Goal: Check status: Check status

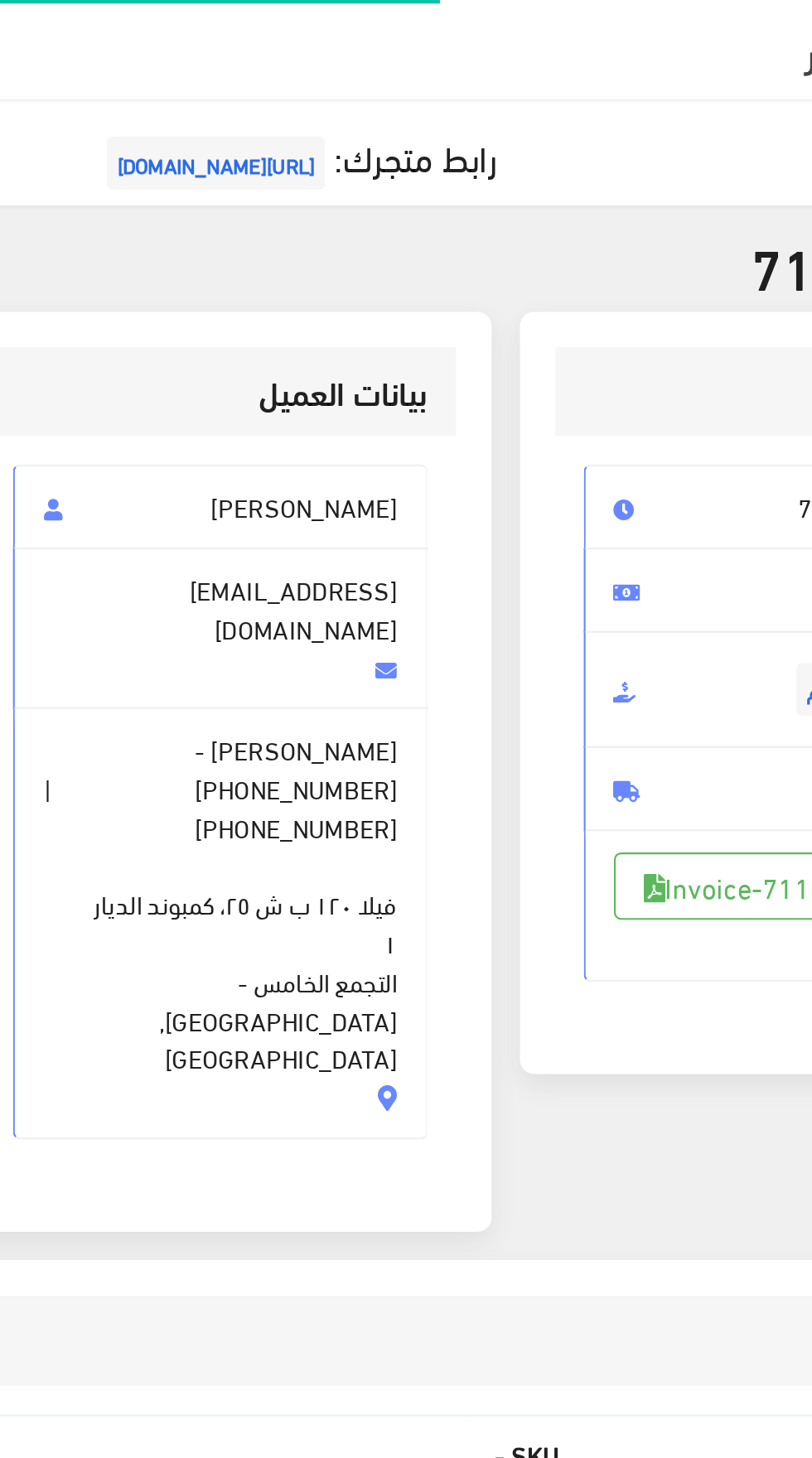
scroll to position [0, -1]
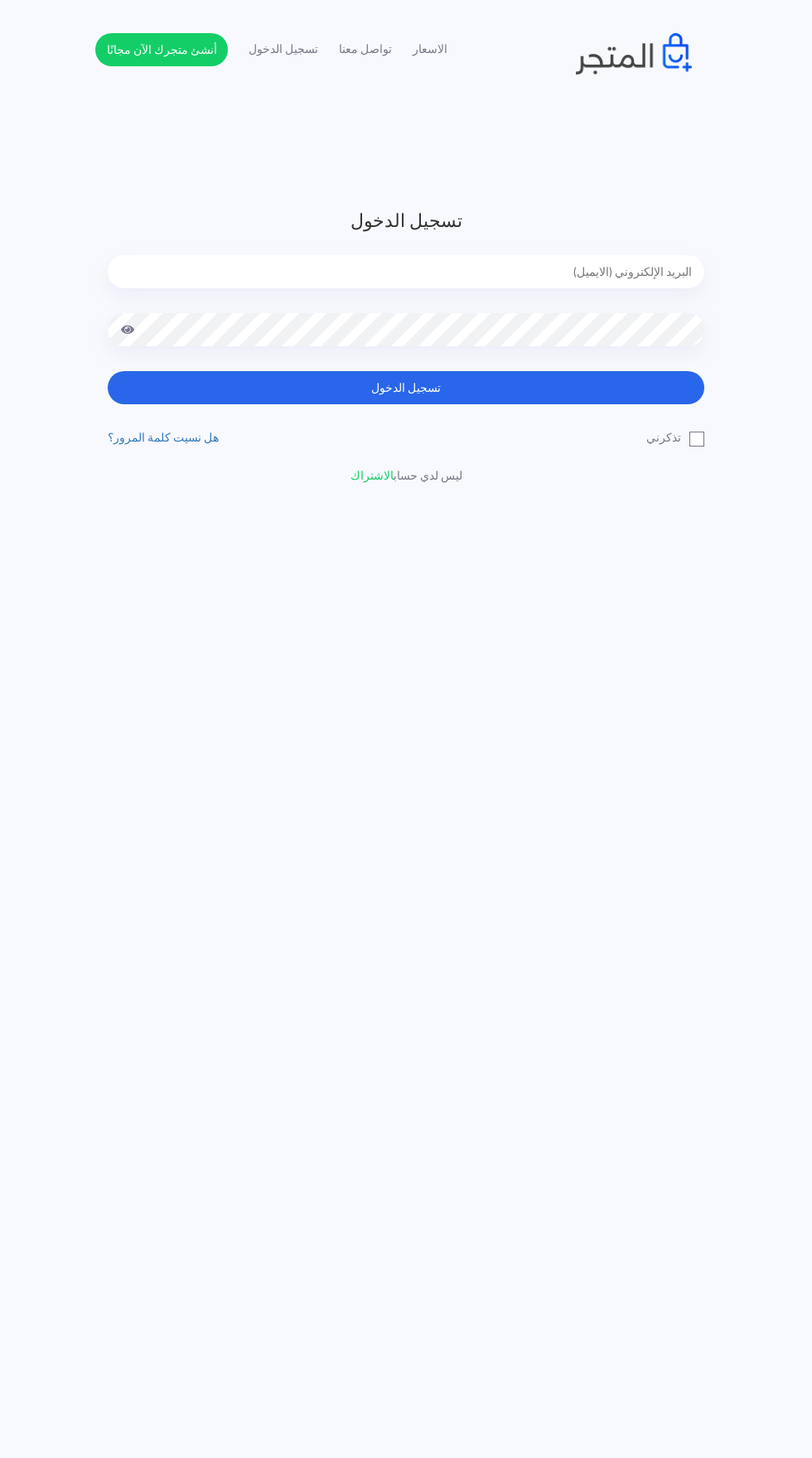
click at [575, 263] on input "email" at bounding box center [406, 272] width 596 height 33
type input "[EMAIL_ADDRESS][DOMAIN_NAME]"
click at [108, 371] on button "تسجيل الدخول" at bounding box center [406, 388] width 596 height 33
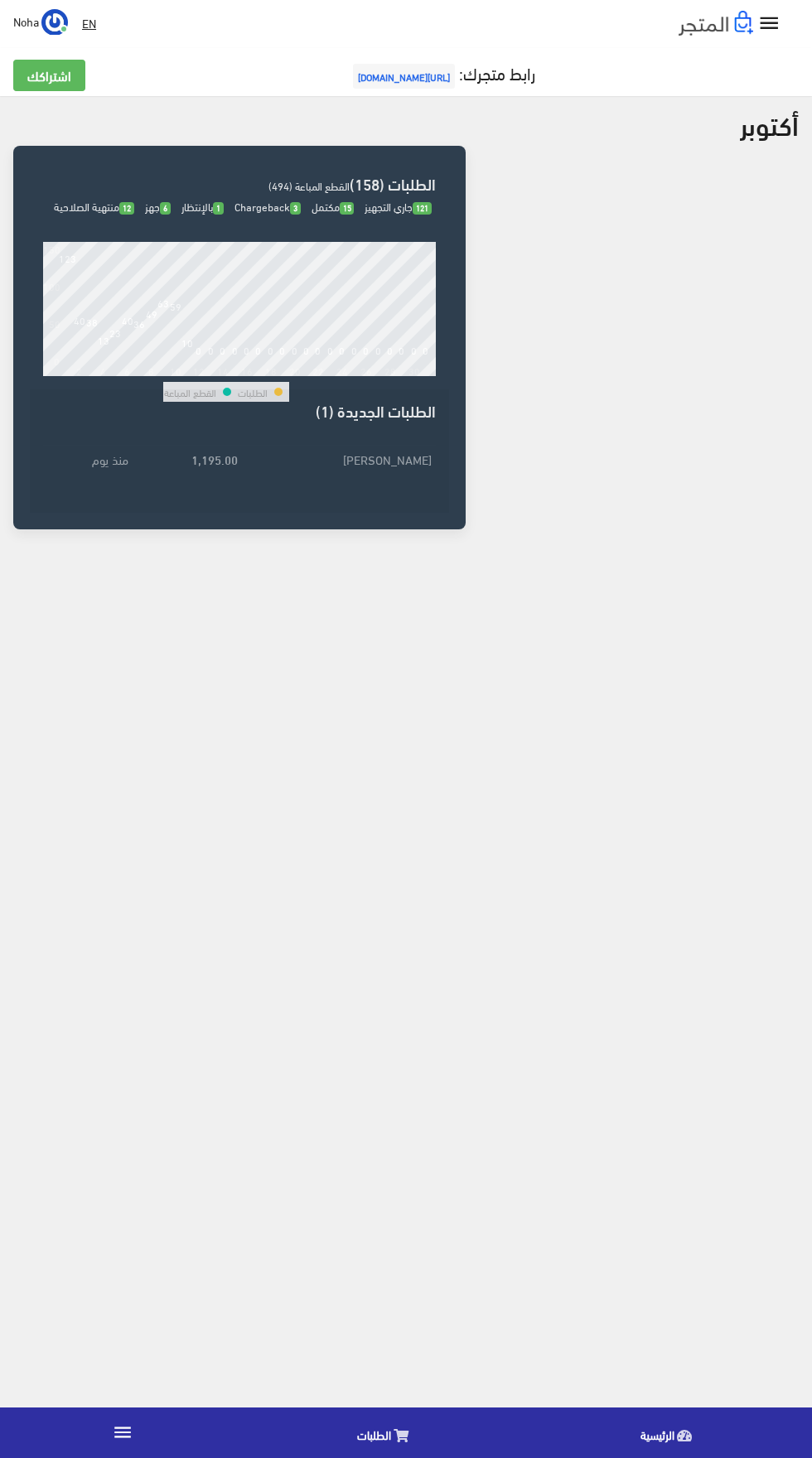
click at [391, 1441] on link "الطلبات" at bounding box center [387, 1432] width 284 height 42
